Goal: Transaction & Acquisition: Obtain resource

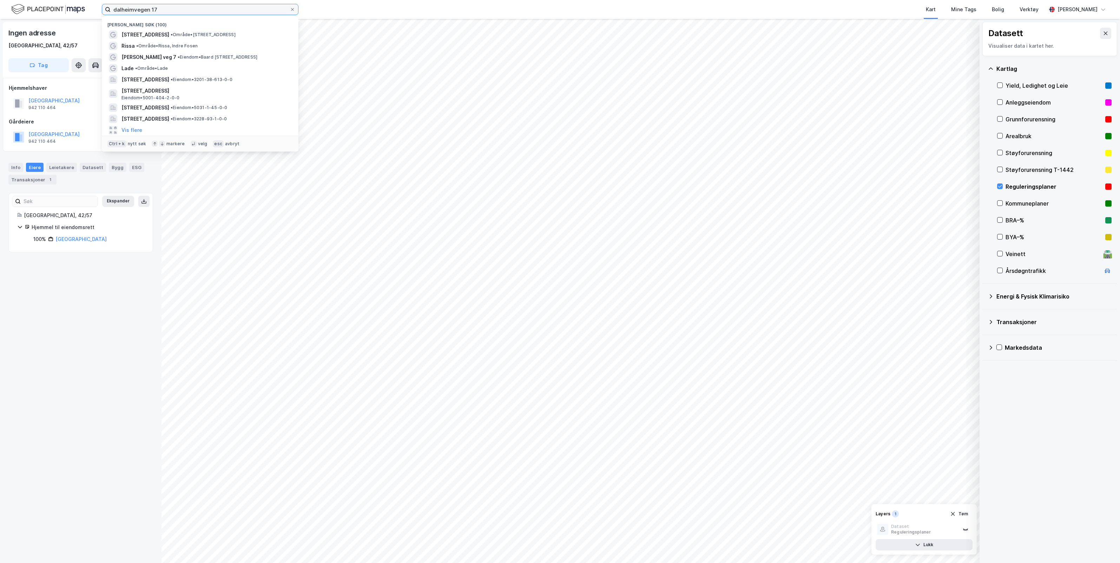
drag, startPoint x: 213, startPoint y: 6, endPoint x: 61, endPoint y: 18, distance: 152.5
click at [61, 18] on div "dalheimvegen 17 Nylige søk (100) [STREET_ADDRESS] • Område • [STREET_ADDRESS] •…" at bounding box center [560, 9] width 1120 height 19
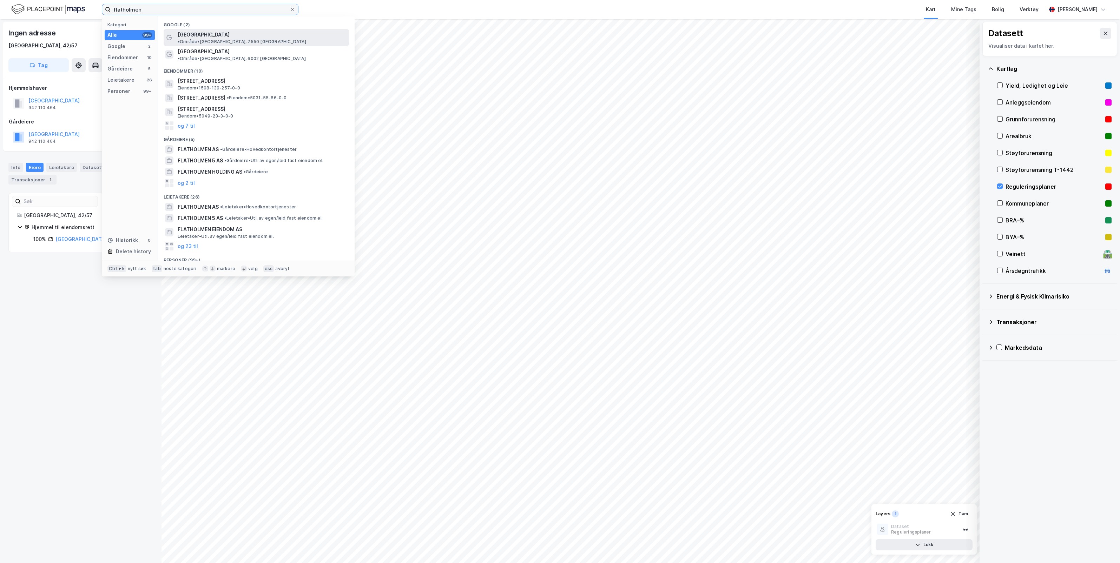
type input "flatholmen"
click at [202, 34] on span "[GEOGRAPHIC_DATA]" at bounding box center [204, 35] width 52 height 8
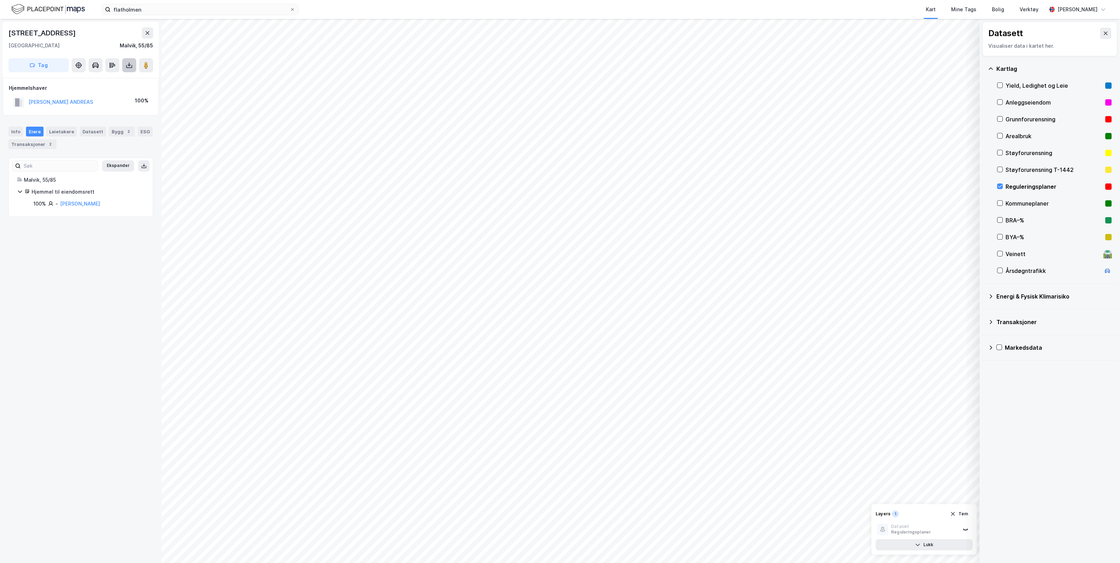
click at [130, 66] on icon at bounding box center [129, 65] width 7 height 7
click at [107, 90] on div "Last ned matrikkelrapport" at bounding box center [103, 91] width 58 height 6
click at [129, 64] on icon at bounding box center [129, 64] width 1 height 4
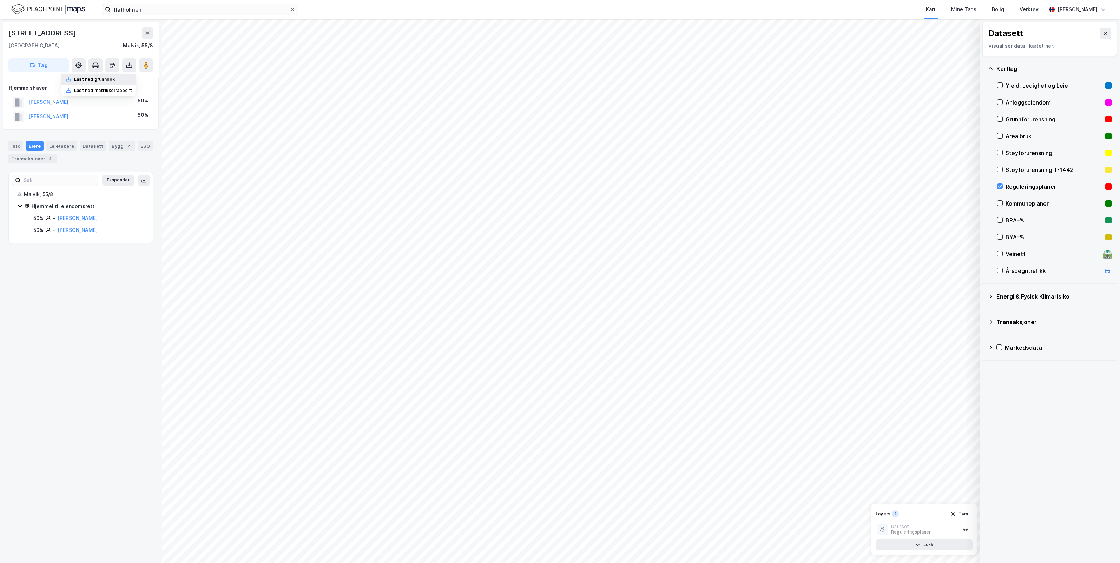
click at [104, 78] on div "Last ned grunnbok" at bounding box center [94, 80] width 41 height 6
click at [105, 90] on div "Last ned matrikkelrapport" at bounding box center [103, 91] width 58 height 6
